Goal: Task Accomplishment & Management: Use online tool/utility

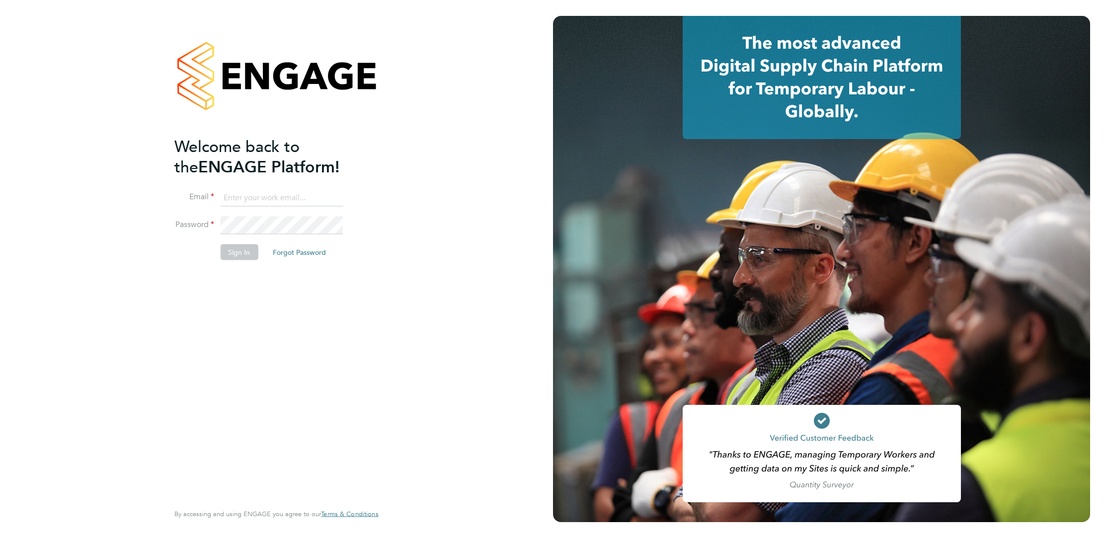
type input "[EMAIL_ADDRESS][PERSON_NAME][DOMAIN_NAME]"
click at [237, 244] on fieldset "Email [EMAIL_ADDRESS][PERSON_NAME][DOMAIN_NAME] Password Sign In Forgot Password" at bounding box center [271, 230] width 194 height 82
click at [237, 244] on button "Sign In" at bounding box center [239, 252] width 38 height 16
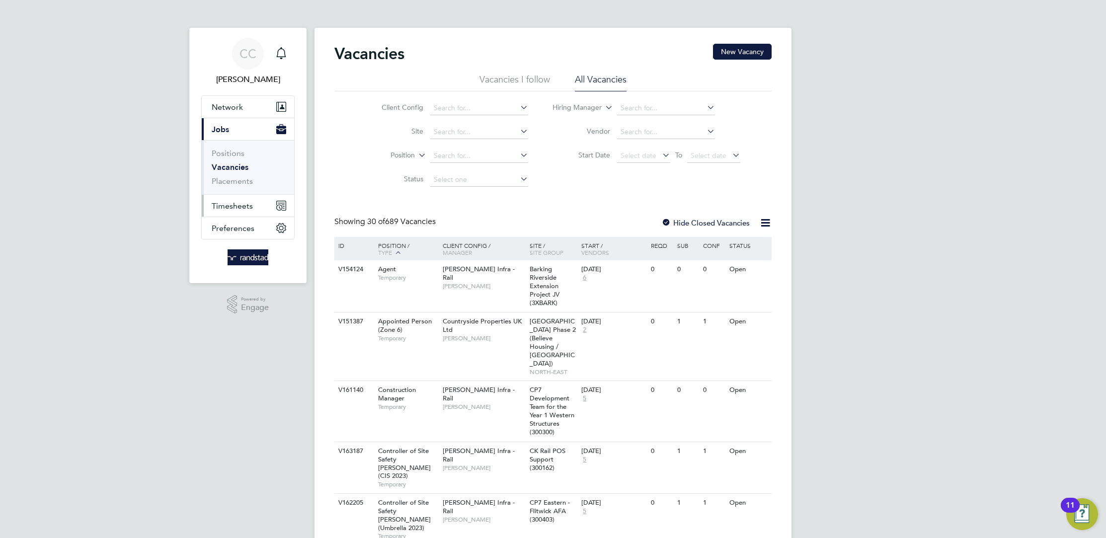
click at [236, 201] on span "Timesheets" at bounding box center [232, 205] width 41 height 9
click at [240, 177] on link "Timesheets" at bounding box center [232, 175] width 41 height 9
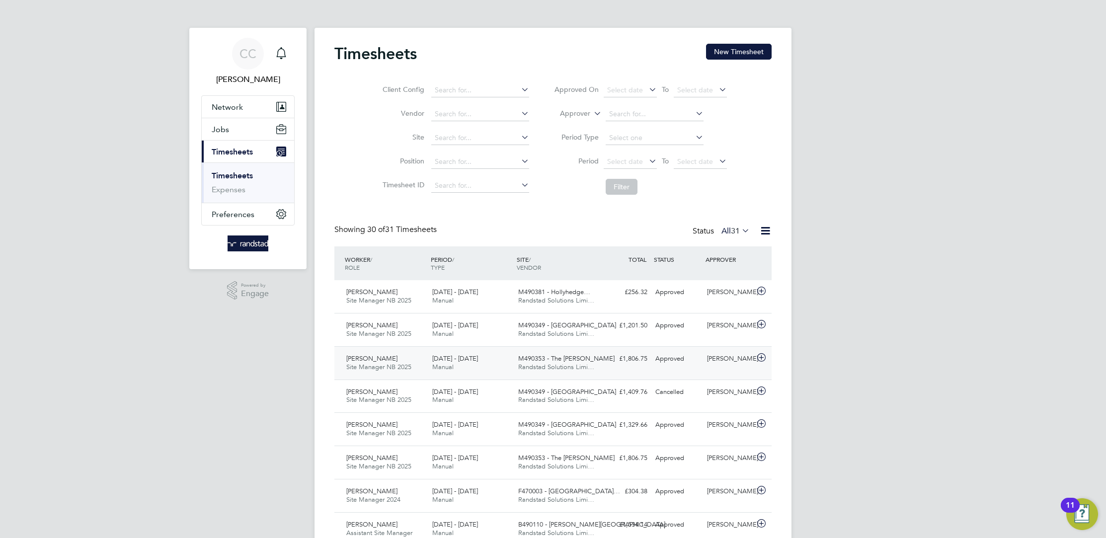
drag, startPoint x: 620, startPoint y: 360, endPoint x: 616, endPoint y: 363, distance: 5.7
click at [616, 363] on div "£1,806.75 Approved" at bounding box center [626, 359] width 52 height 16
